Goal: Entertainment & Leisure: Consume media (video, audio)

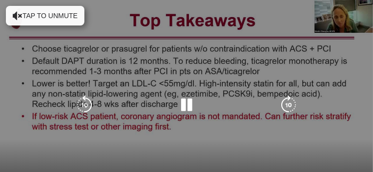
scroll to position [74, 0]
click at [183, 102] on icon "Video Player" at bounding box center [187, 105] width 20 height 20
click at [20, 15] on icon "Video Player" at bounding box center [18, 16] width 10 height 10
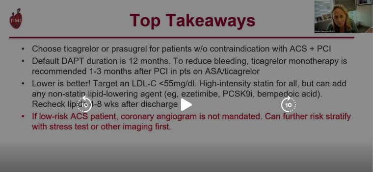
scroll to position [172, 0]
click at [184, 104] on icon "Video Player" at bounding box center [187, 105] width 20 height 20
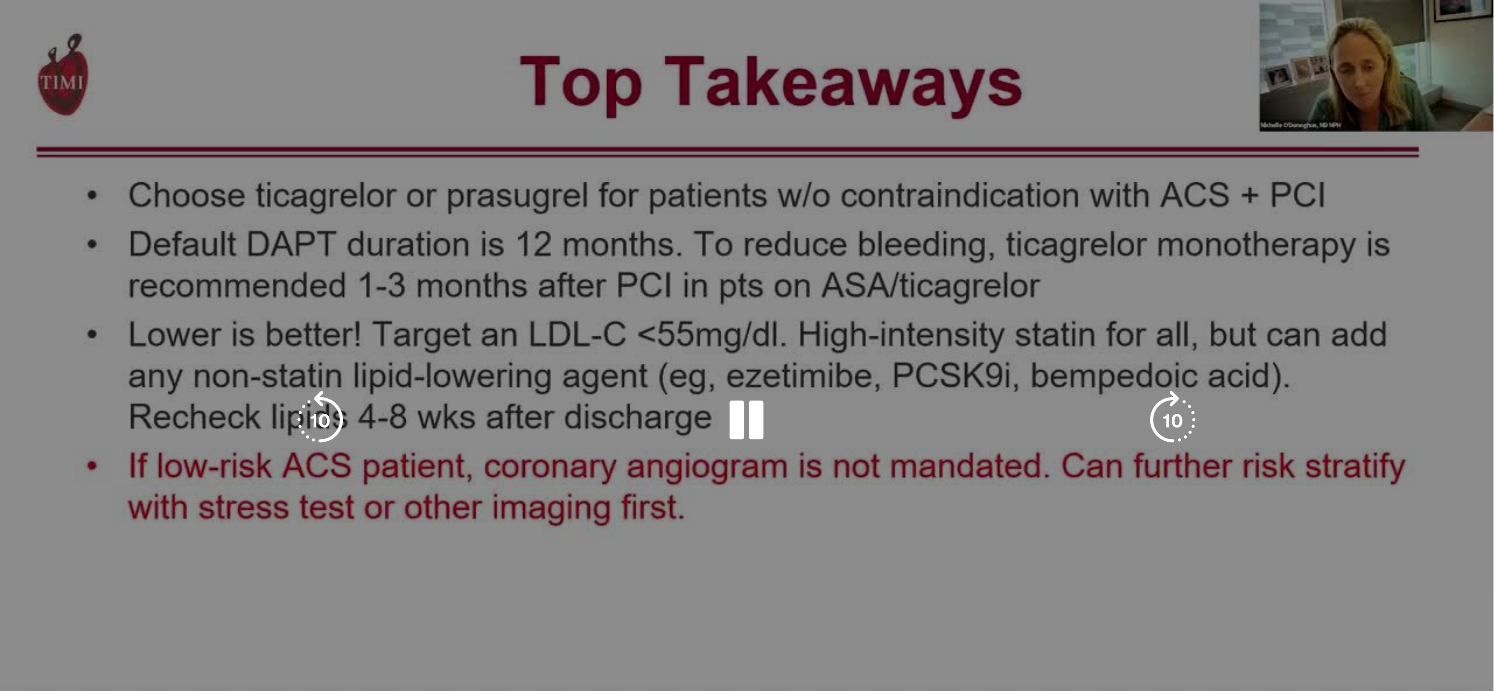
scroll to position [1050, 0]
click at [373, 172] on icon "Video Player" at bounding box center [1186, 420] width 28 height 28
click at [373, 172] on div "10 seconds Tap to unmute" at bounding box center [747, 420] width 1494 height 841
drag, startPoint x: 747, startPoint y: 416, endPoint x: 747, endPoint y: 442, distance: 26.5
click at [373, 172] on icon "Video Player" at bounding box center [747, 420] width 28 height 28
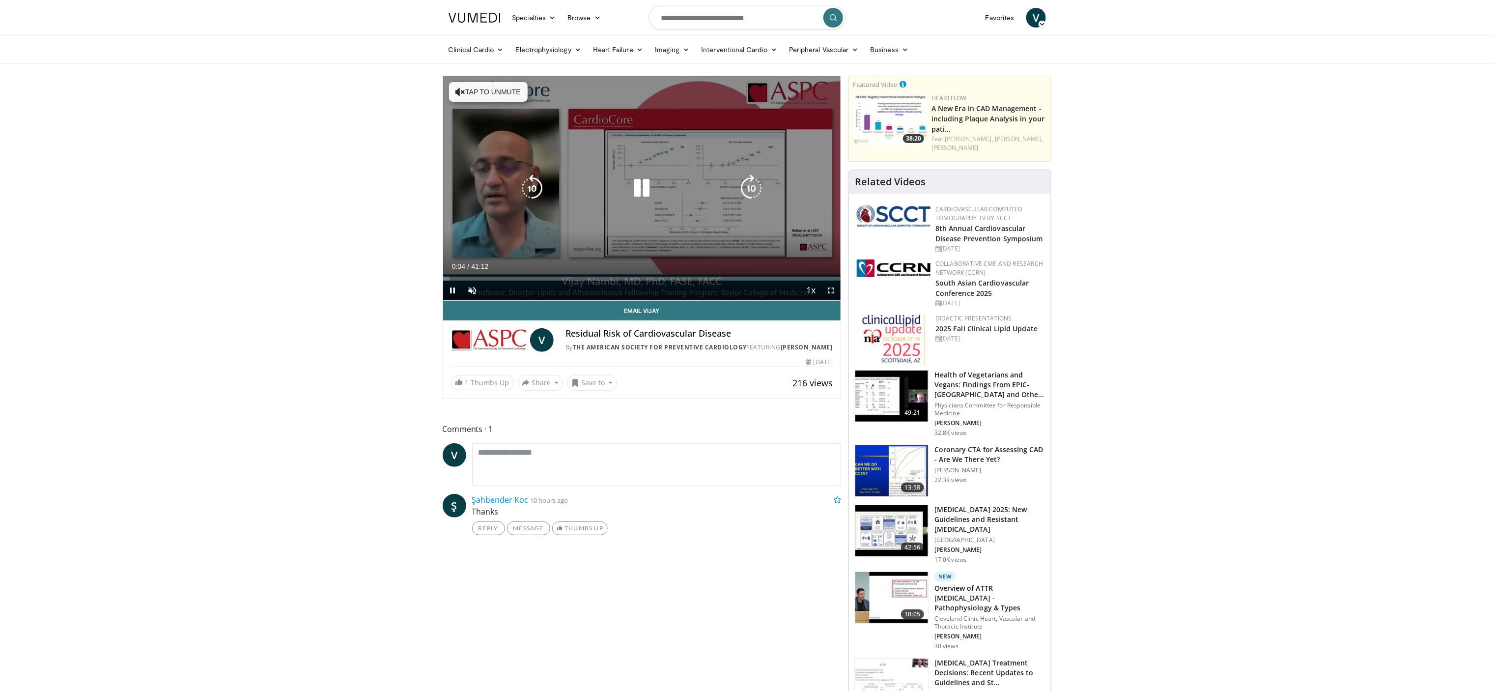
click at [706, 176] on div "10 seconds Tap to unmute" at bounding box center [642, 188] width 398 height 224
click at [631, 188] on icon "Video Player" at bounding box center [642, 188] width 28 height 28
